Goal: Transaction & Acquisition: Purchase product/service

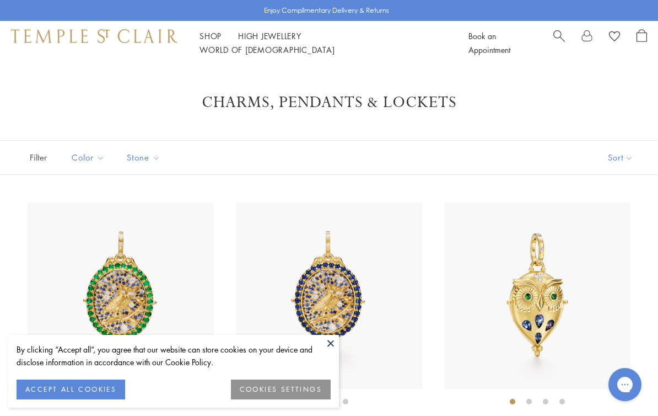
click at [328, 344] on button at bounding box center [331, 343] width 17 height 17
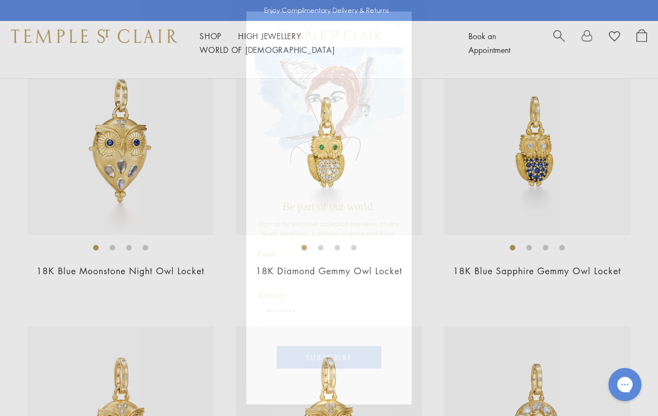
scroll to position [431, 0]
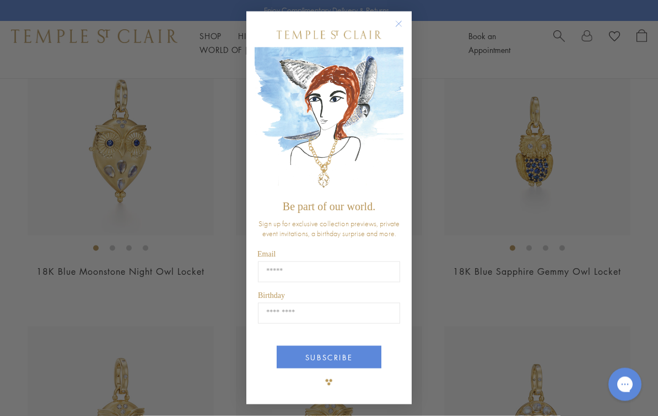
click at [395, 31] on circle "Close dialog" at bounding box center [399, 24] width 13 height 13
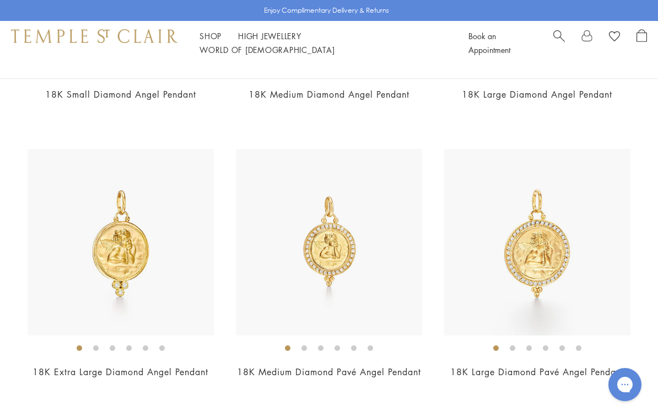
scroll to position [1745, 0]
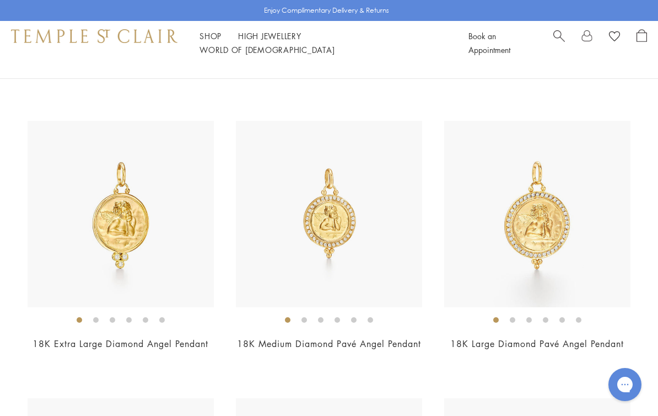
click at [333, 350] on link "18K Medium Diamond Pavé Angel Pendant" at bounding box center [329, 344] width 184 height 12
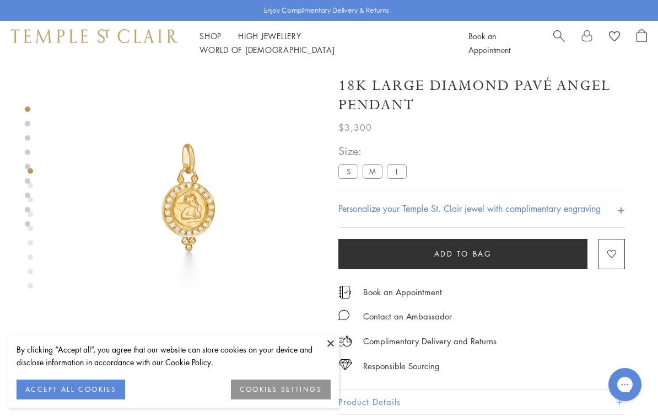
click at [368, 172] on label "M" at bounding box center [373, 171] width 20 height 14
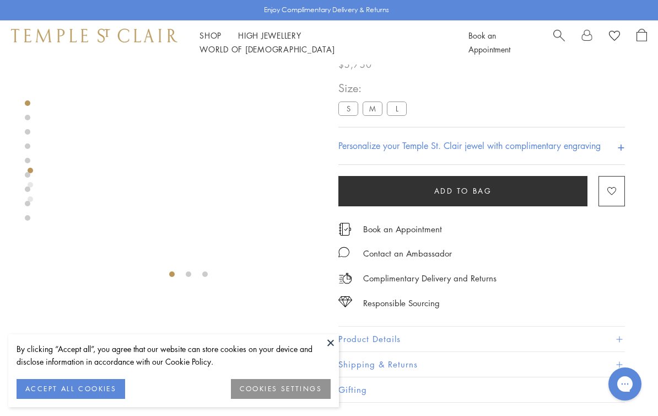
scroll to position [65, 0]
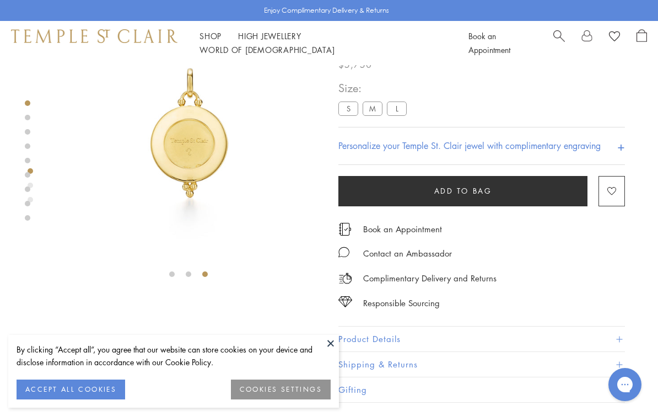
click at [345, 104] on label "S" at bounding box center [349, 109] width 20 height 14
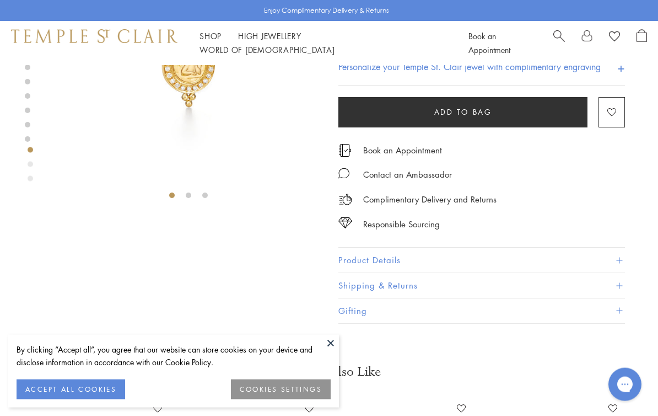
click at [384, 261] on button "Product Details" at bounding box center [482, 261] width 287 height 25
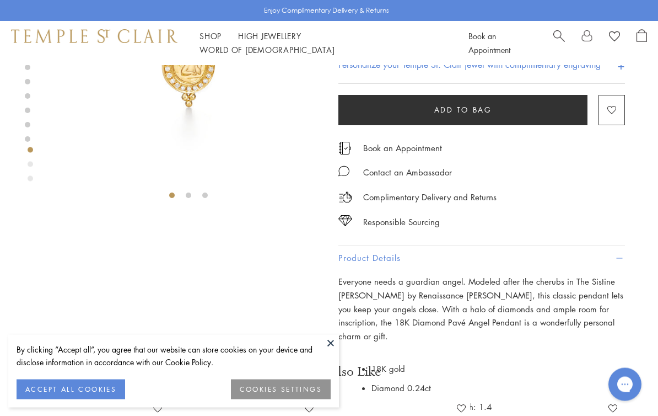
scroll to position [144, 0]
click at [333, 351] on button at bounding box center [331, 343] width 17 height 17
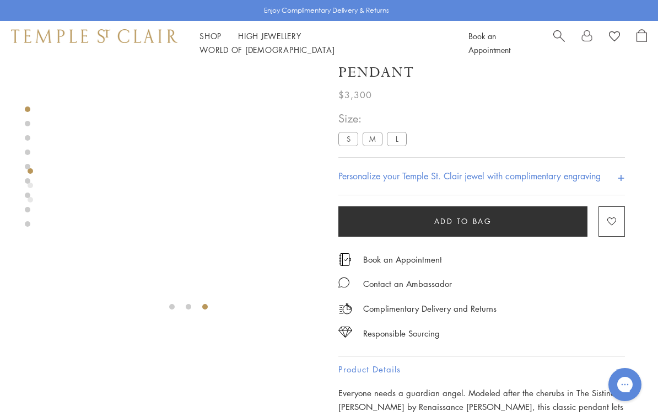
scroll to position [0, 0]
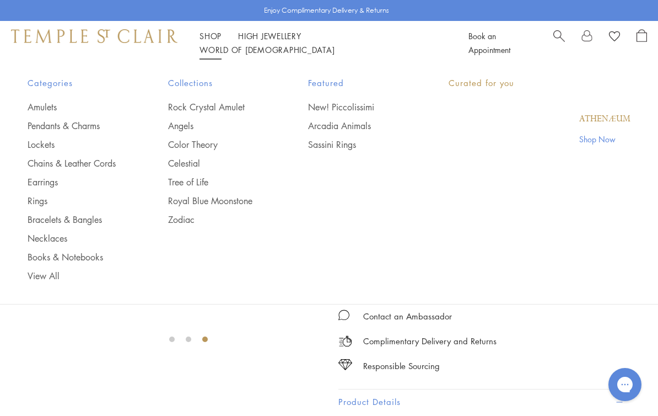
click at [200, 39] on link "Shop Shop" at bounding box center [211, 35] width 22 height 11
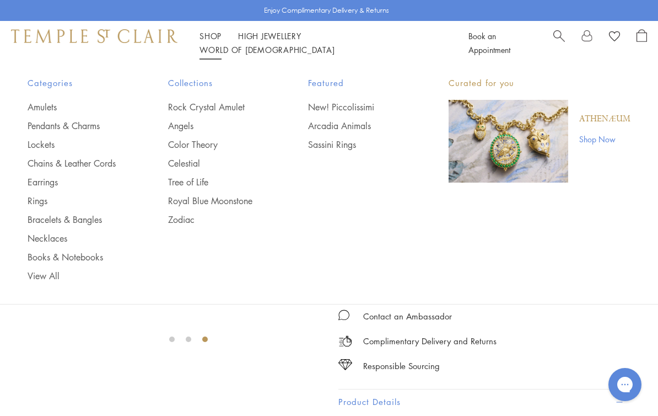
click at [40, 237] on link "Necklaces" at bounding box center [76, 238] width 97 height 12
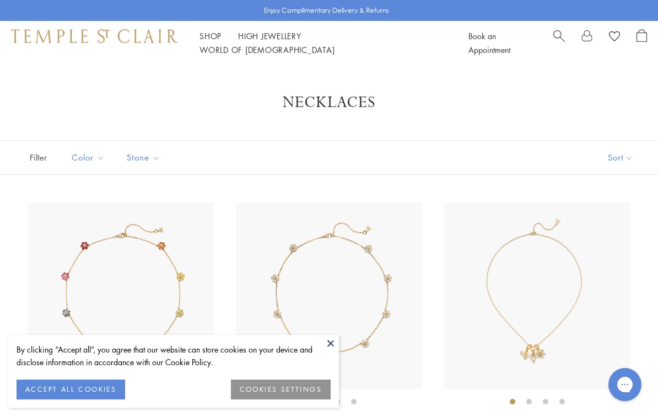
click at [330, 345] on button at bounding box center [331, 343] width 17 height 17
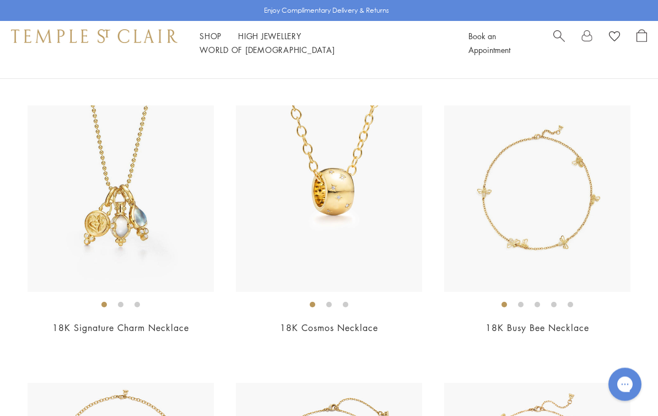
scroll to position [374, 0]
click at [80, 306] on ol at bounding box center [121, 304] width 186 height 14
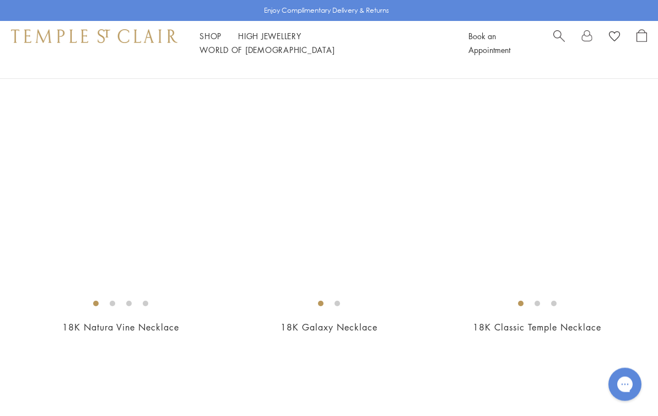
scroll to position [2594, 0]
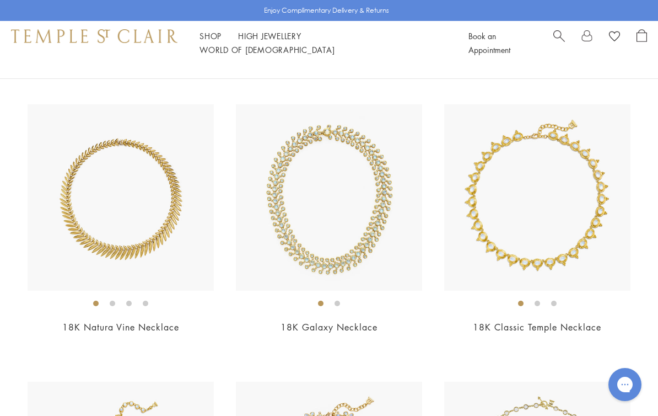
click at [274, 39] on link "High Jewellery High Jewellery" at bounding box center [269, 35] width 63 height 11
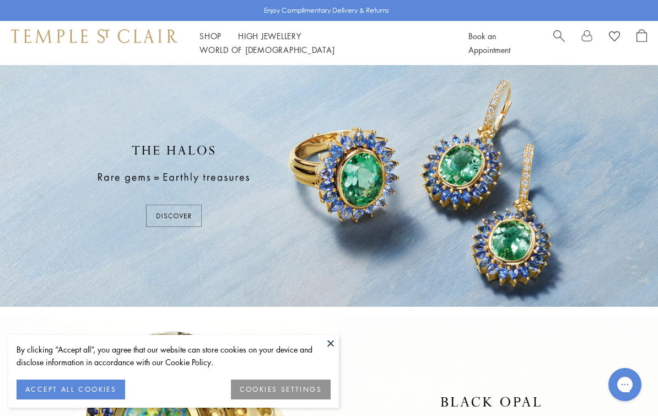
click at [331, 344] on button at bounding box center [331, 343] width 17 height 17
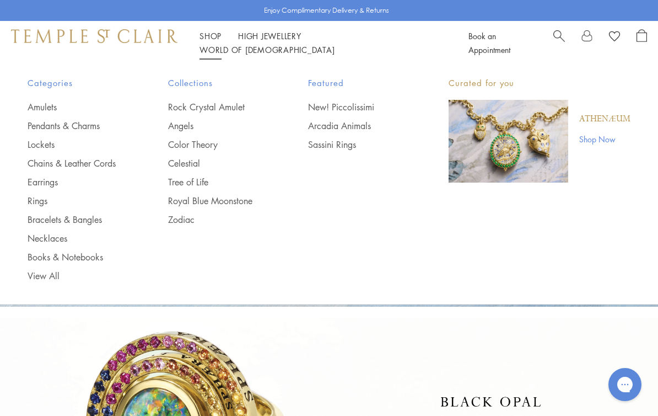
click at [44, 237] on link "Necklaces" at bounding box center [76, 238] width 97 height 12
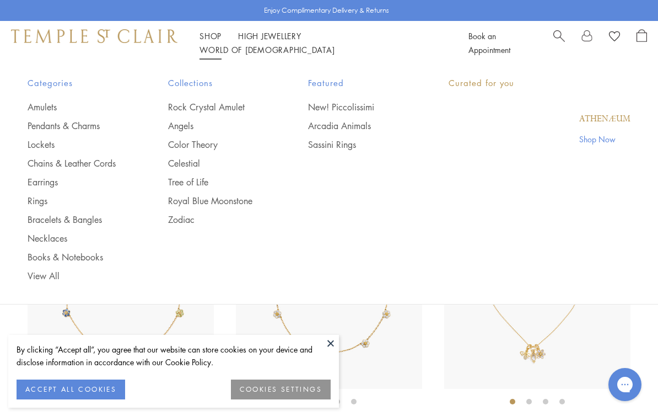
click at [212, 41] on link "Shop Shop" at bounding box center [211, 35] width 22 height 11
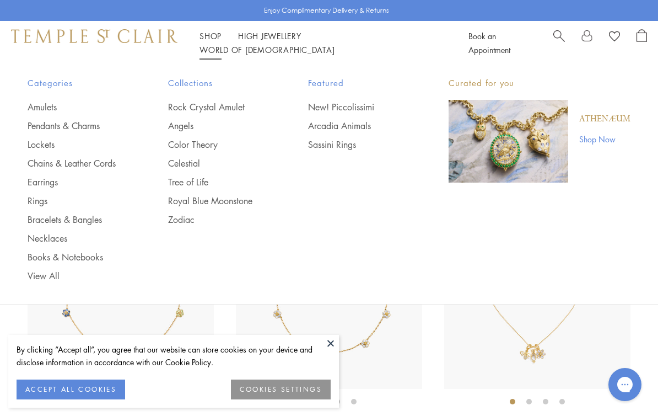
click at [84, 131] on link "Pendants & Charms" at bounding box center [76, 126] width 97 height 12
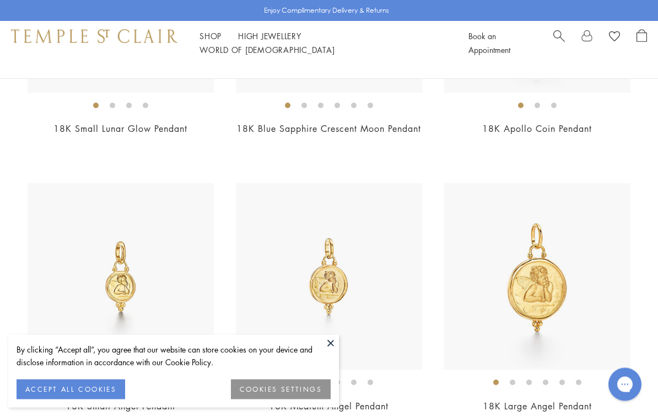
scroll to position [1131, 0]
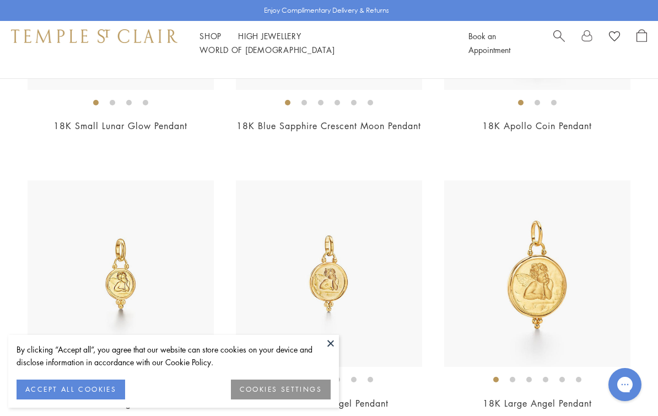
click at [331, 351] on button at bounding box center [331, 343] width 17 height 17
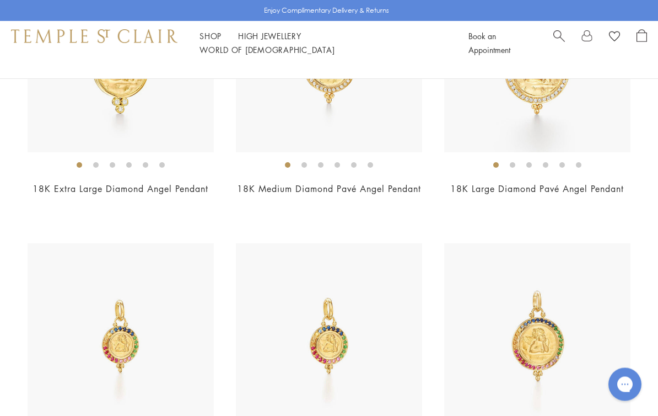
scroll to position [1892, 0]
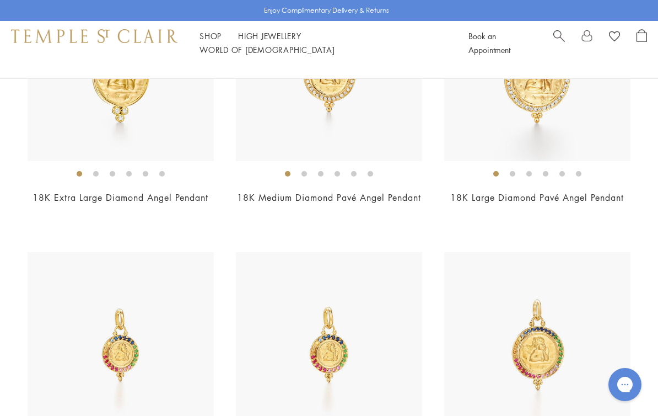
click at [335, 203] on link "18K Medium Diamond Pavé Angel Pendant" at bounding box center [329, 197] width 184 height 12
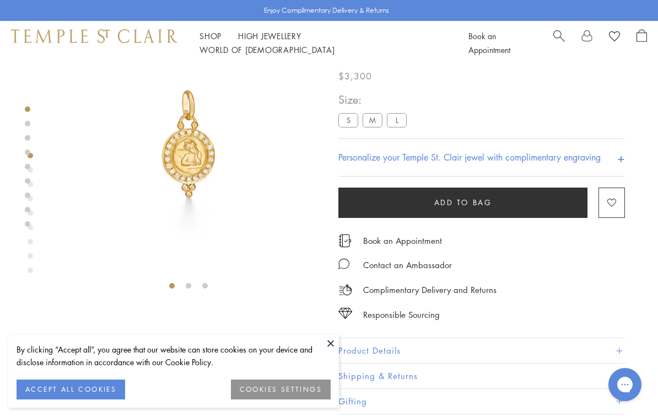
scroll to position [46, 0]
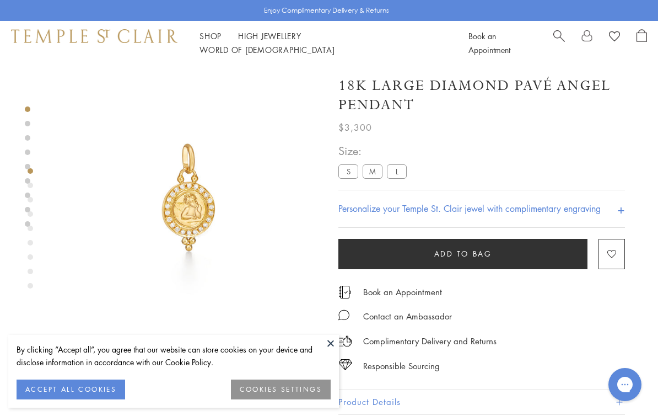
click at [618, 218] on h4 "+" at bounding box center [622, 209] width 8 height 20
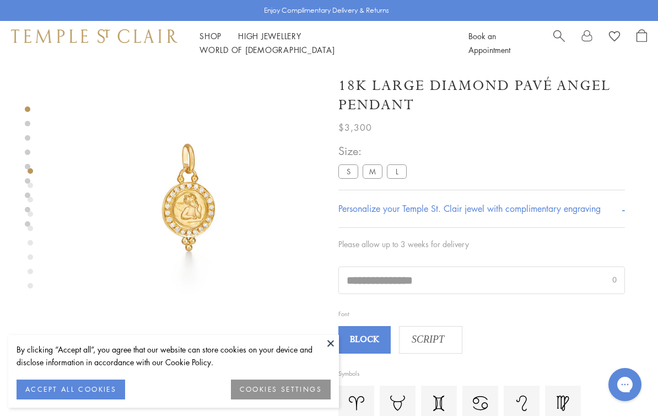
click at [522, 335] on div "BLOCK SCRIPT" at bounding box center [482, 340] width 287 height 28
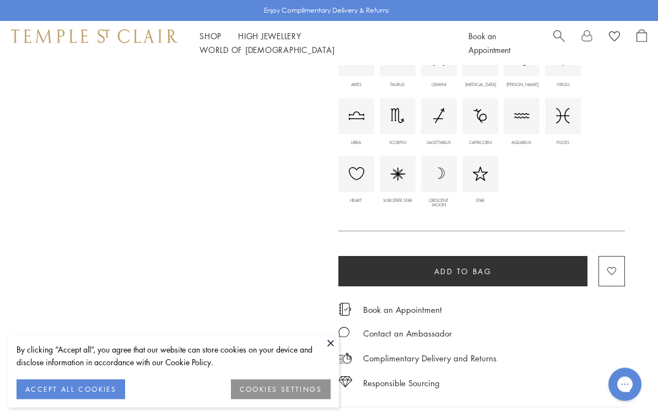
scroll to position [317, 0]
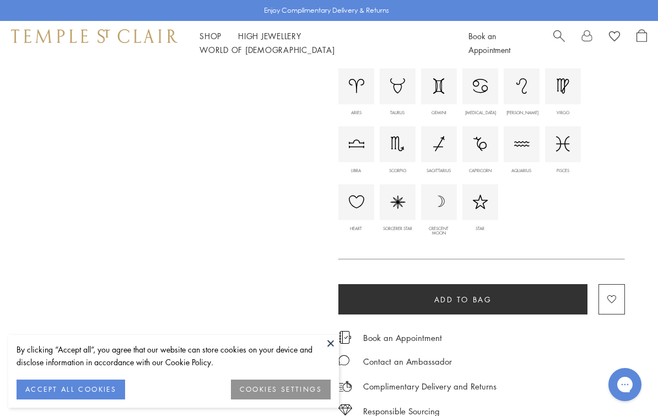
click at [488, 303] on span "Add to bag" at bounding box center [464, 299] width 58 height 12
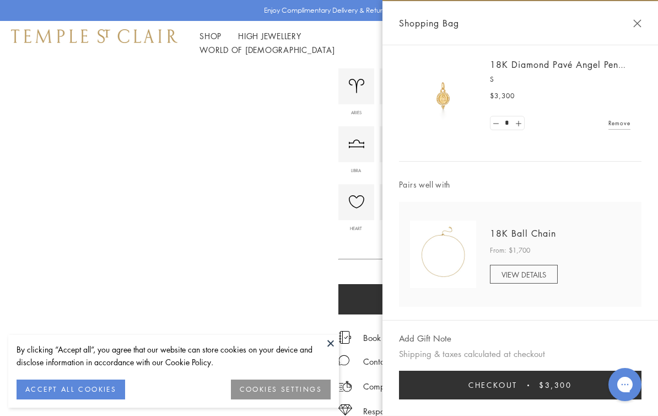
scroll to position [14, 0]
click at [640, 17] on div "Shopping Bag" at bounding box center [521, 23] width 276 height 44
